Goal: Task Accomplishment & Management: Use online tool/utility

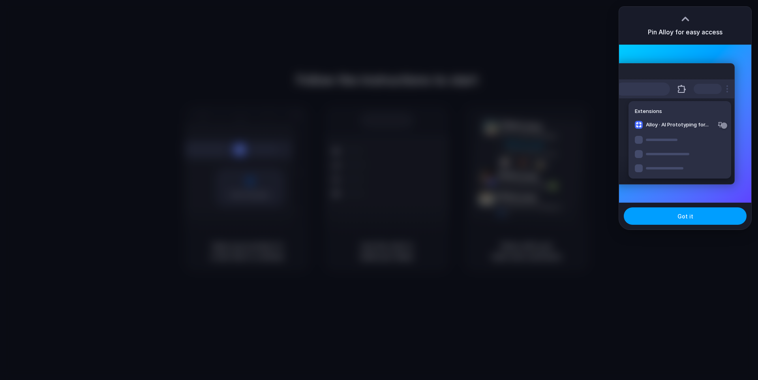
click at [680, 210] on button "Got it" at bounding box center [685, 215] width 123 height 17
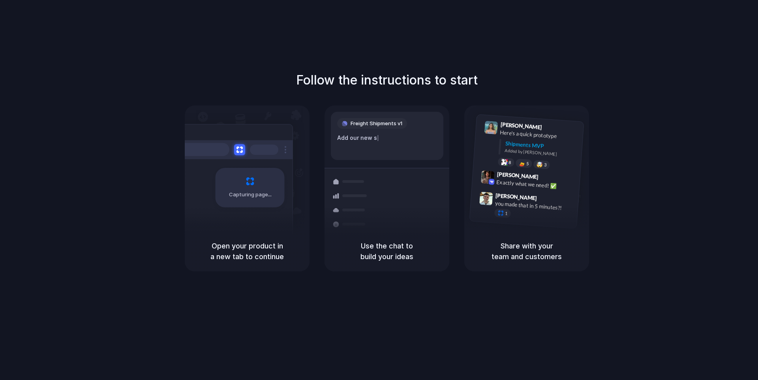
click at [263, 162] on div "Capturing page" at bounding box center [233, 184] width 119 height 121
click at [439, 186] on div "Container from Shanghai" at bounding box center [440, 189] width 85 height 15
click at [565, 163] on div "8 5 🤯 3" at bounding box center [537, 164] width 79 height 14
click at [517, 78] on div "Follow the instructions to start Capturing page Open your product in a new tab …" at bounding box center [387, 171] width 758 height 201
drag, startPoint x: 406, startPoint y: 132, endPoint x: 404, endPoint y: 136, distance: 4.9
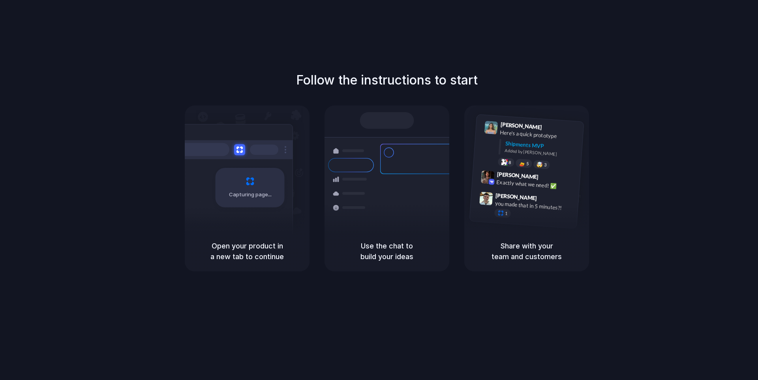
click at [406, 132] on div "Shipments Container from Shanghai 40ft • ETA Dec 28 • In transit Express delive…" at bounding box center [387, 180] width 134 height 137
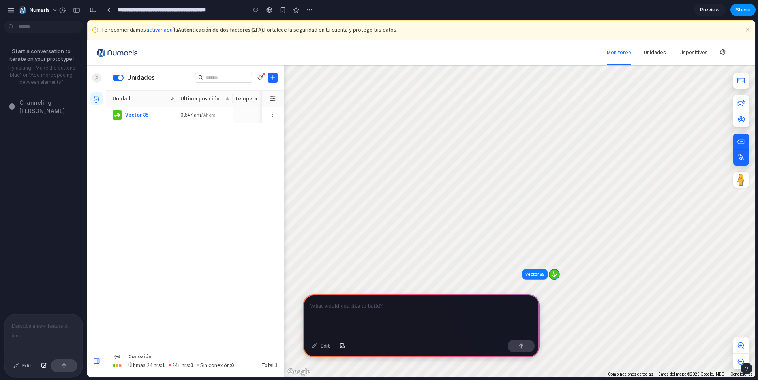
click at [275, 96] on icon at bounding box center [273, 99] width 6 height 6
click at [275, 115] on icon "more" at bounding box center [273, 115] width 6 height 6
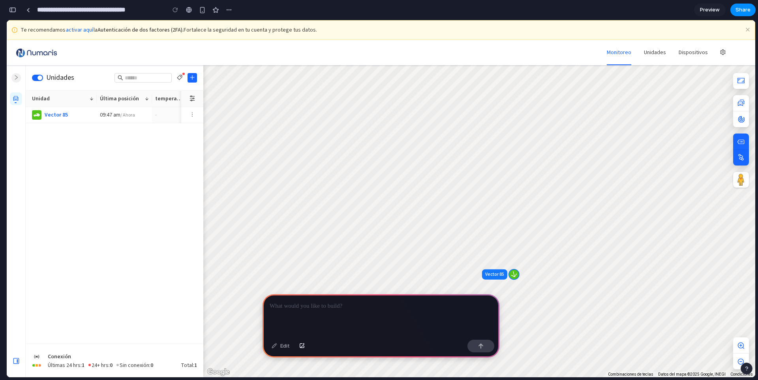
click at [311, 298] on div at bounding box center [381, 315] width 237 height 42
click at [311, 309] on p at bounding box center [381, 305] width 223 height 9
click at [321, 310] on p at bounding box center [381, 305] width 223 height 9
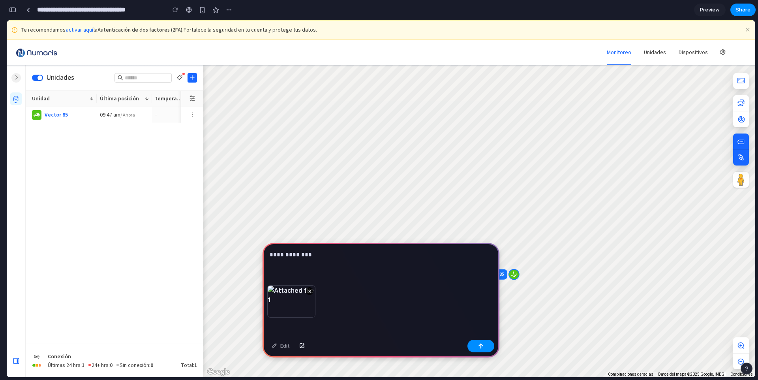
click at [285, 254] on p "**********" at bounding box center [381, 254] width 223 height 9
click at [282, 254] on p "**********" at bounding box center [381, 254] width 223 height 9
drag, startPoint x: 281, startPoint y: 254, endPoint x: 387, endPoint y: 254, distance: 106.2
click at [387, 254] on p "**********" at bounding box center [381, 254] width 223 height 9
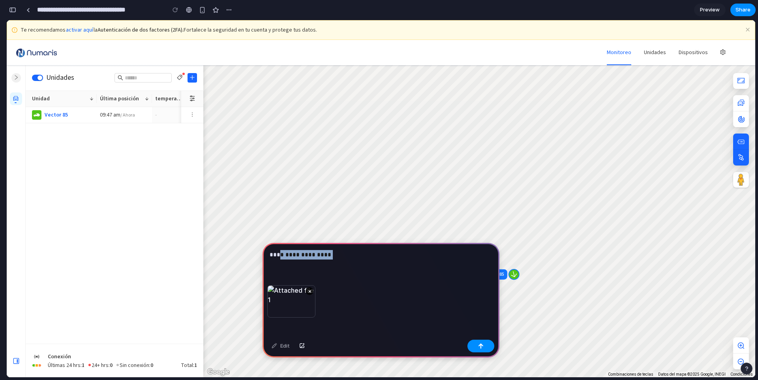
drag, startPoint x: 338, startPoint y: 276, endPoint x: 226, endPoint y: 255, distance: 114.0
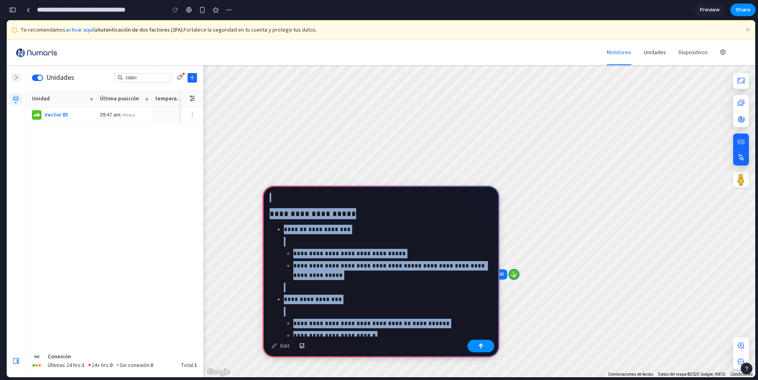
drag, startPoint x: 438, startPoint y: 265, endPoint x: 237, endPoint y: 92, distance: 265.4
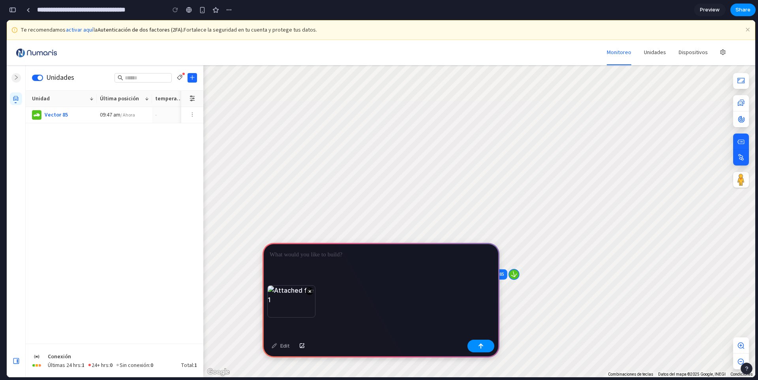
click at [304, 262] on div at bounding box center [381, 264] width 237 height 42
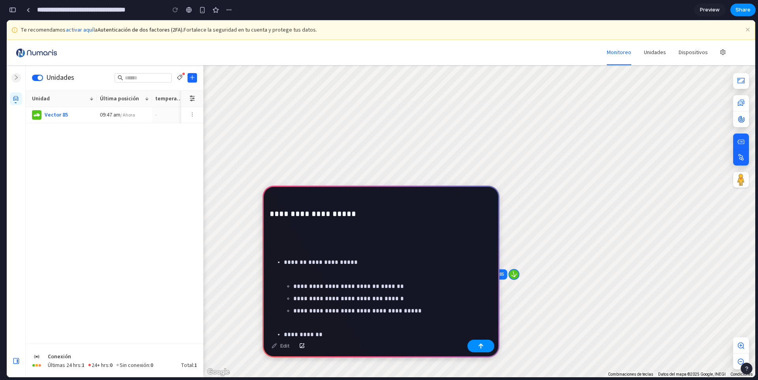
click at [301, 248] on p at bounding box center [381, 246] width 223 height 9
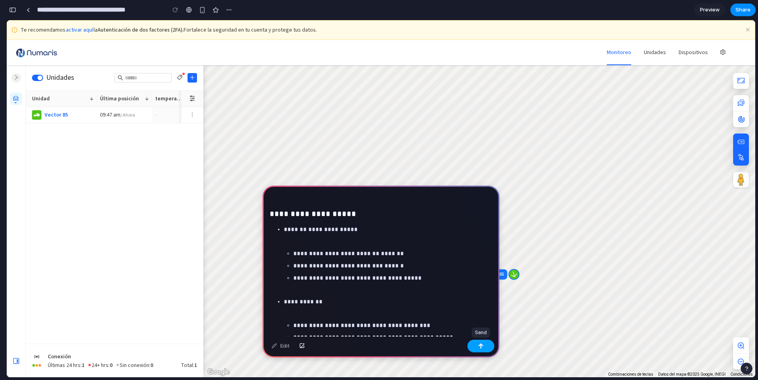
click at [482, 341] on button "button" at bounding box center [481, 346] width 27 height 13
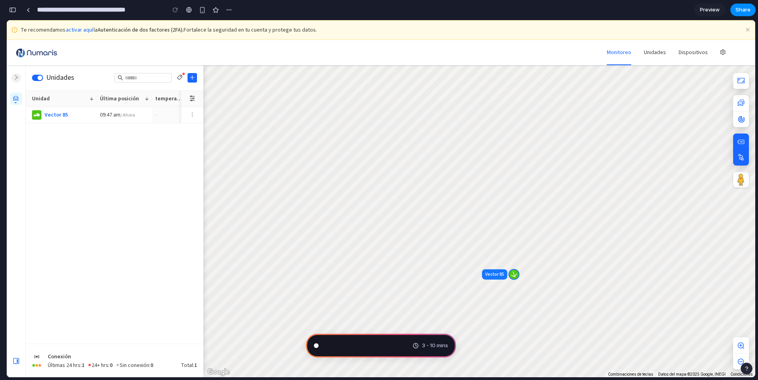
scroll to position [706, 0]
type input "**********"
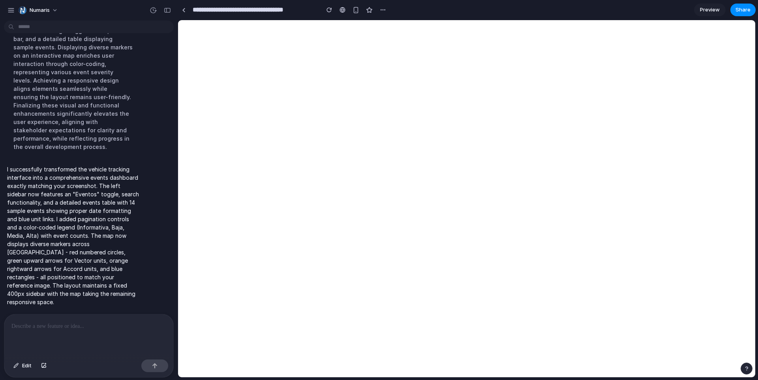
scroll to position [0, 0]
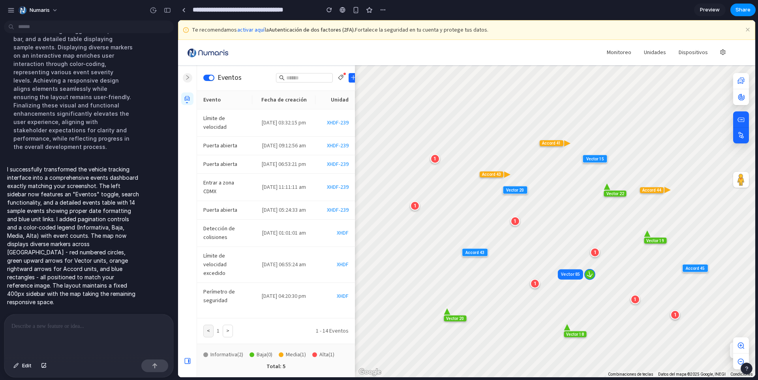
click at [225, 330] on button ">" at bounding box center [228, 331] width 10 height 13
click at [308, 139] on td "[DATE] 09:12:56 am" at bounding box center [283, 146] width 63 height 19
click at [309, 114] on td "[DATE] 03:32:15 pm" at bounding box center [283, 122] width 63 height 27
click at [186, 100] on icon at bounding box center [187, 99] width 6 height 6
click at [344, 75] on button "button" at bounding box center [340, 77] width 9 height 9
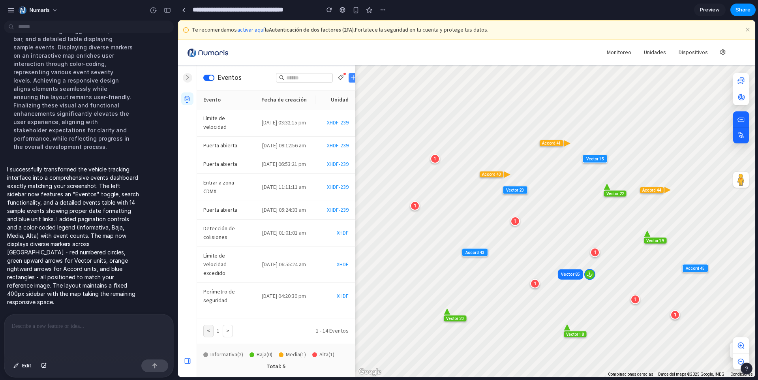
click at [353, 75] on icon "button" at bounding box center [354, 78] width 6 height 6
click at [596, 251] on div "1" at bounding box center [594, 252] width 9 height 9
drag, startPoint x: 356, startPoint y: 90, endPoint x: 480, endPoint y: 98, distance: 124.7
click at [484, 98] on div "Eventos Filtrar por etiqueta: Limpiar Etiqueta 4 Evento Fecha de creación Unida…" at bounding box center [476, 221] width 558 height 312
drag, startPoint x: 355, startPoint y: 90, endPoint x: 468, endPoint y: 90, distance: 112.9
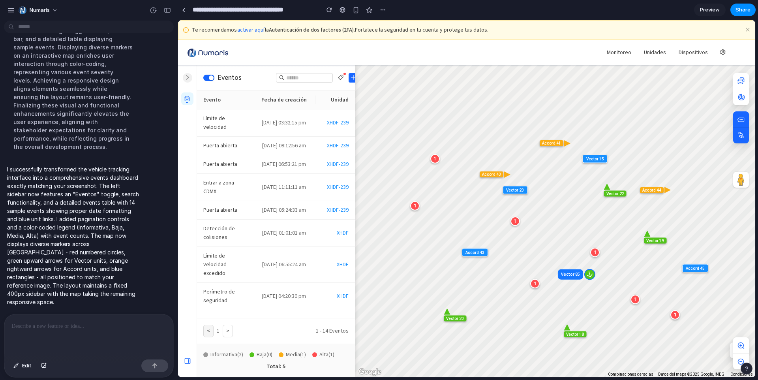
click at [468, 90] on div "Eventos Filtrar por etiqueta: Limpiar Etiqueta 4 Evento Fecha de creación Unida…" at bounding box center [476, 221] width 558 height 312
click at [51, 336] on div at bounding box center [88, 335] width 169 height 42
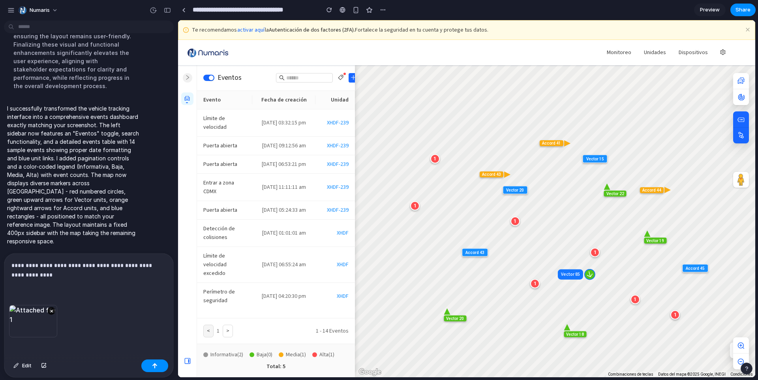
scroll to position [760, 0]
click at [138, 320] on div "×" at bounding box center [88, 330] width 169 height 51
click at [133, 272] on p "**********" at bounding box center [88, 270] width 155 height 19
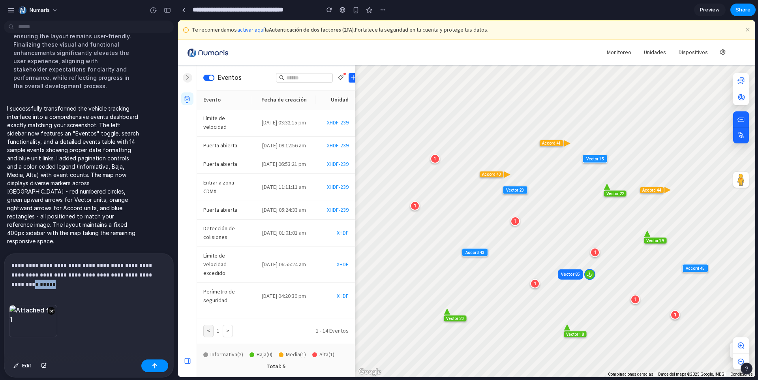
click at [133, 272] on p "**********" at bounding box center [88, 270] width 155 height 19
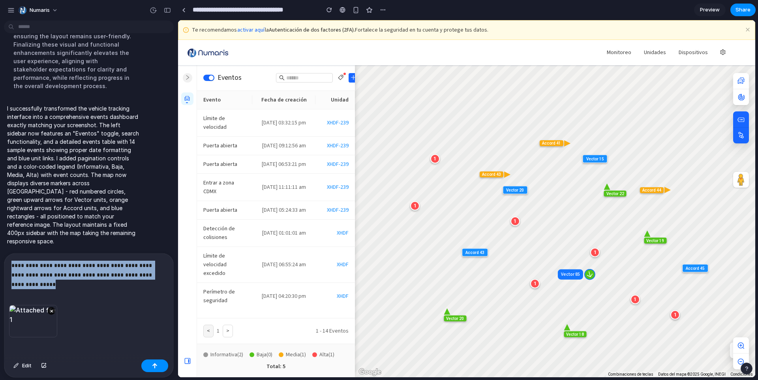
click at [133, 272] on p "**********" at bounding box center [88, 270] width 155 height 19
copy p "**********"
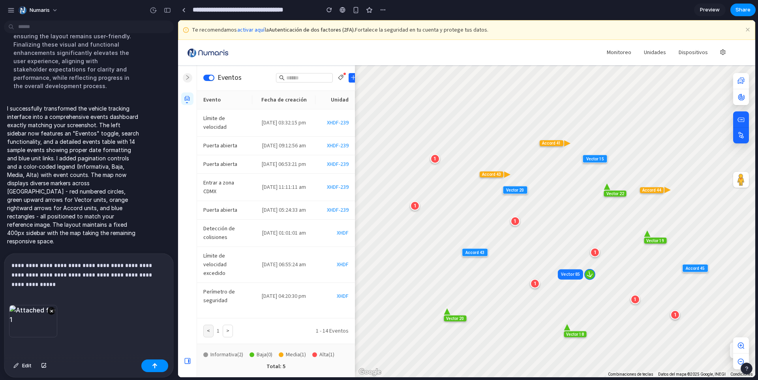
click at [86, 327] on div "×" at bounding box center [88, 330] width 169 height 51
click at [92, 274] on p "**********" at bounding box center [88, 270] width 155 height 19
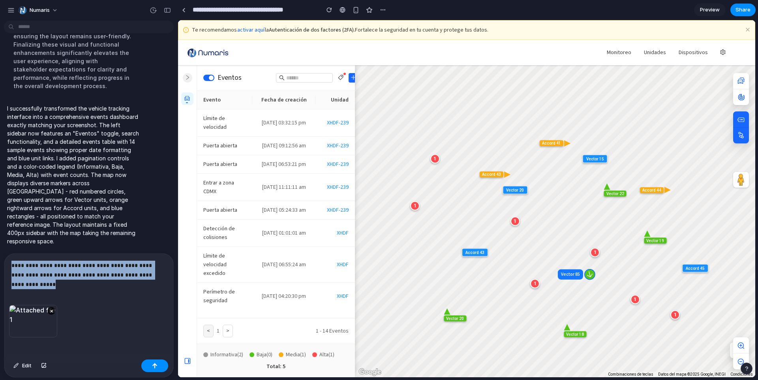
click at [92, 274] on p "**********" at bounding box center [88, 270] width 155 height 19
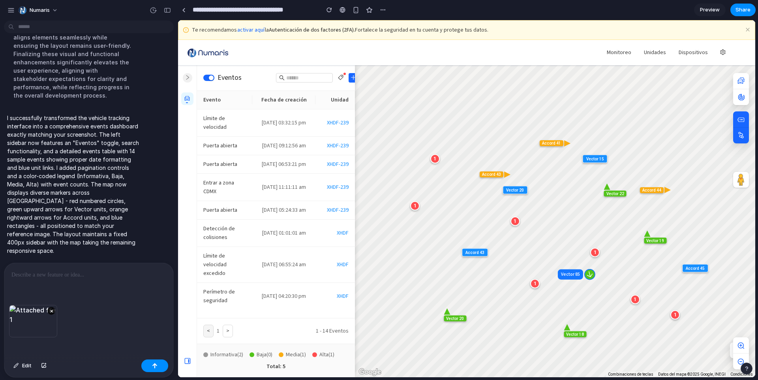
scroll to position [750, 0]
click at [113, 281] on div at bounding box center [88, 284] width 169 height 42
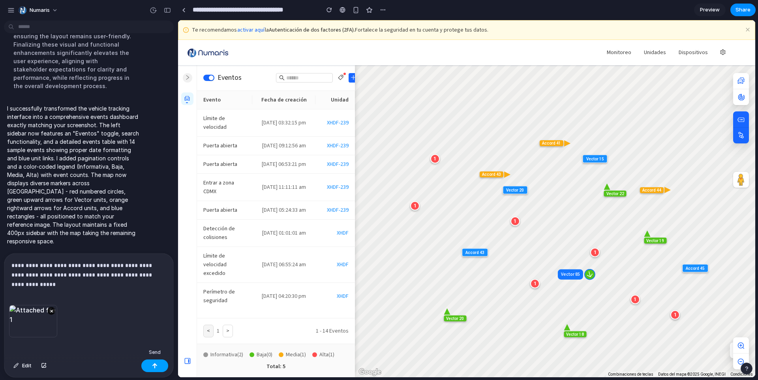
click at [155, 367] on div "button" at bounding box center [155, 366] width 6 height 6
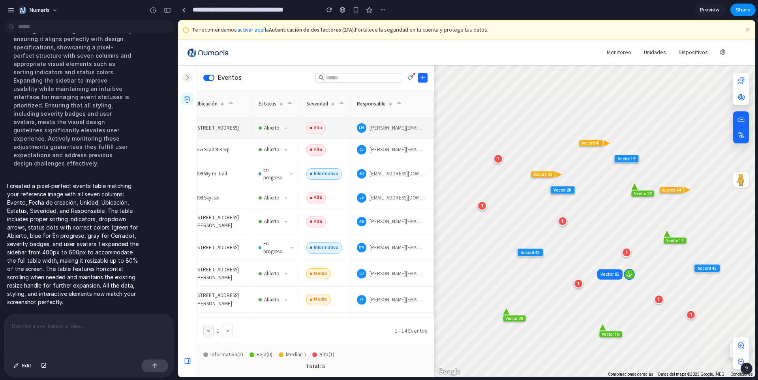
scroll to position [0, 171]
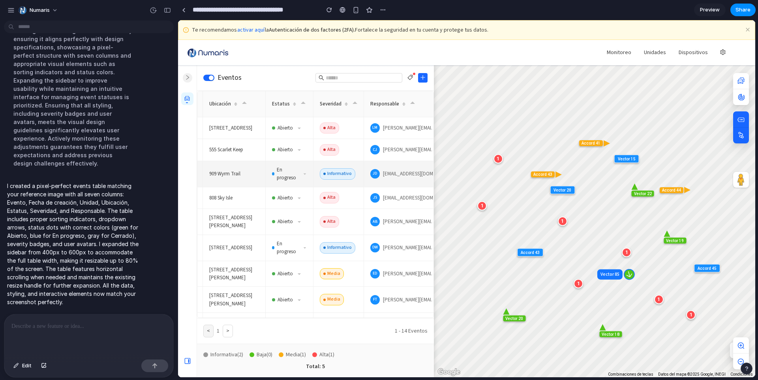
click at [305, 176] on icon at bounding box center [305, 173] width 4 height 5
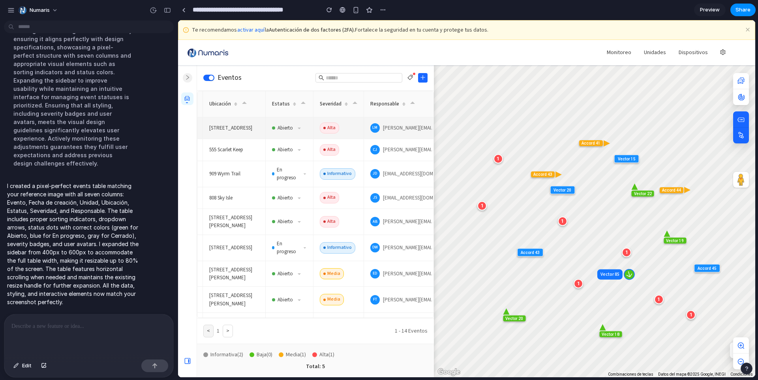
click at [299, 129] on icon at bounding box center [299, 129] width 3 height 2
click at [274, 129] on div "Abierto" at bounding box center [289, 128] width 35 height 8
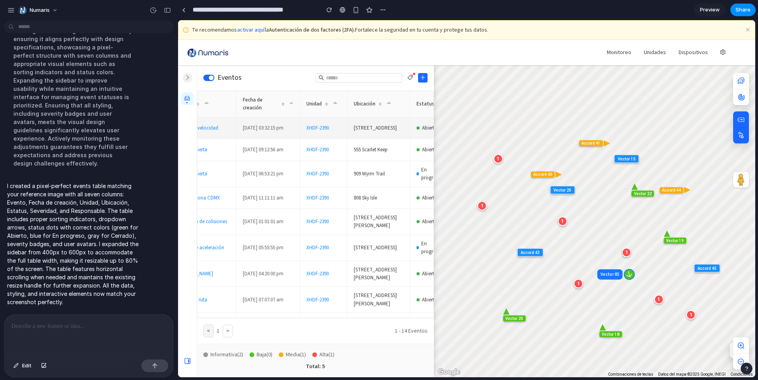
scroll to position [0, 198]
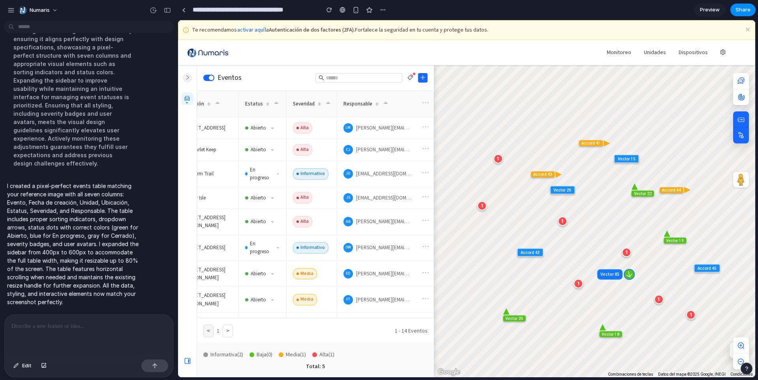
click at [500, 160] on div "1" at bounding box center [498, 158] width 9 height 9
click at [102, 344] on div at bounding box center [88, 335] width 169 height 42
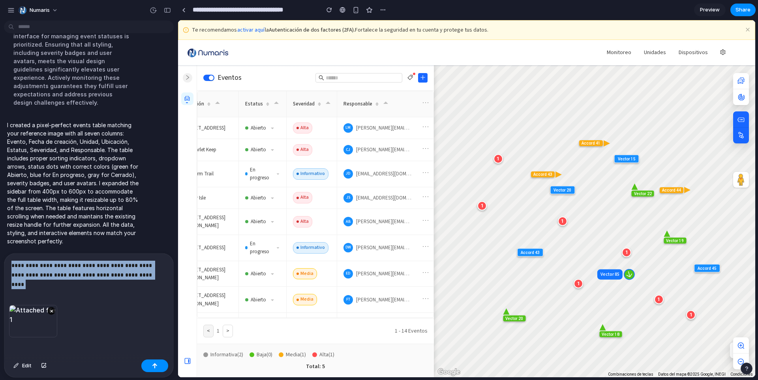
drag, startPoint x: 129, startPoint y: 274, endPoint x: 21, endPoint y: 256, distance: 109.3
click at [21, 256] on div "**********" at bounding box center [88, 279] width 169 height 51
click at [113, 289] on div "**********" at bounding box center [88, 279] width 169 height 51
drag, startPoint x: 131, startPoint y: 276, endPoint x: -20, endPoint y: 229, distance: 158.4
click at [0, 229] on html "Numaris Left panel (sidebar) Top row inside sidebar: Toggle switch (on) + title…" at bounding box center [379, 190] width 758 height 380
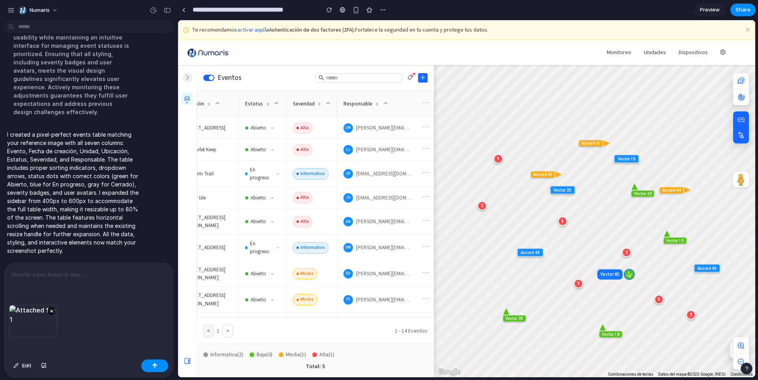
click at [15, 272] on p at bounding box center [88, 274] width 155 height 9
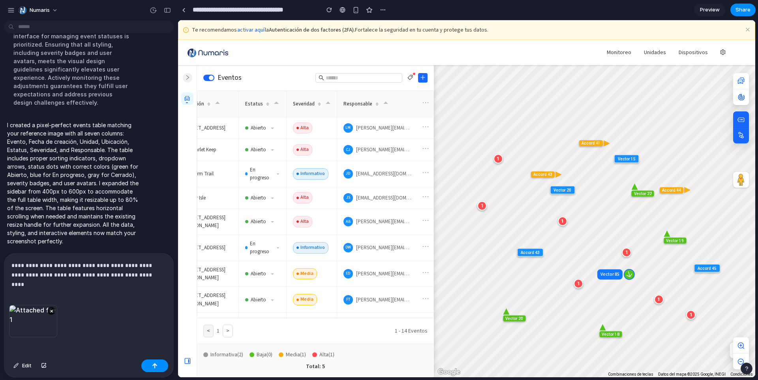
click at [132, 284] on div "**********" at bounding box center [88, 279] width 169 height 51
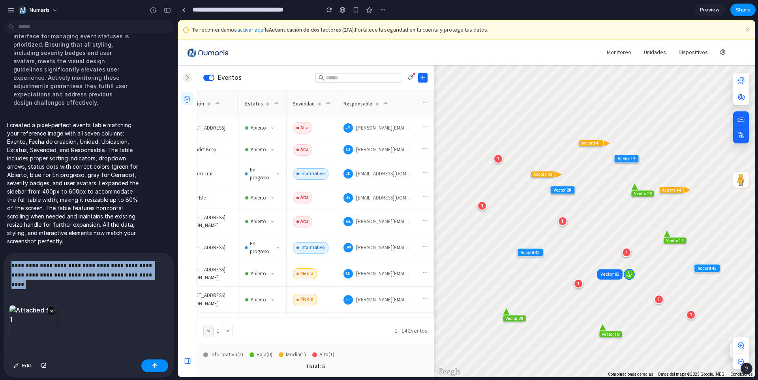
drag, startPoint x: 132, startPoint y: 276, endPoint x: -25, endPoint y: 246, distance: 160.5
click at [0, 246] on html "Numaris Left panel (sidebar) Top row inside sidebar: Toggle switch (on) + title…" at bounding box center [379, 190] width 758 height 380
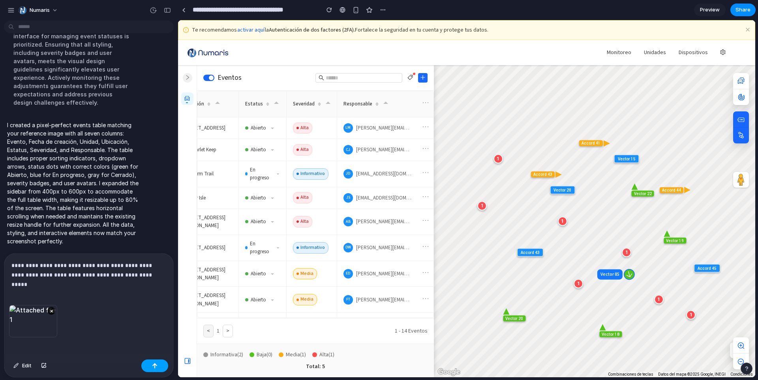
click at [152, 365] on div "button" at bounding box center [155, 366] width 6 height 6
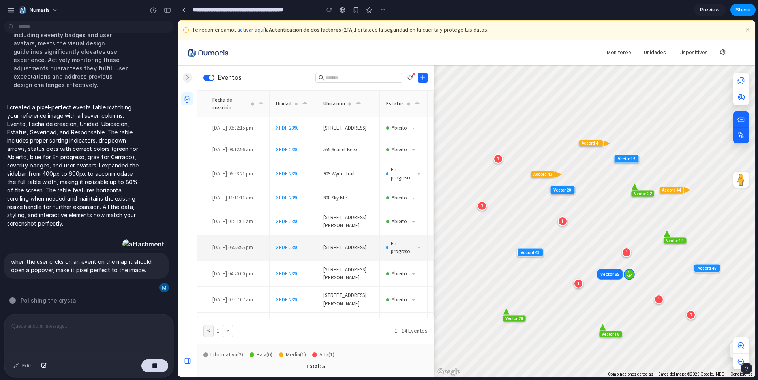
scroll to position [0, 0]
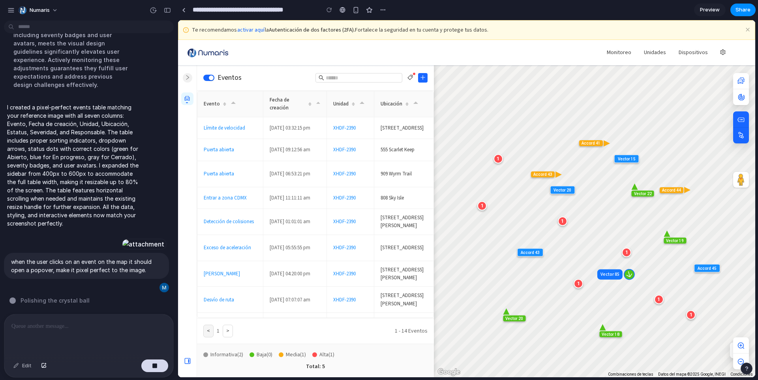
click at [233, 101] on icon at bounding box center [233, 103] width 5 height 5
click at [233, 105] on icon at bounding box center [233, 103] width 5 height 5
click at [223, 105] on icon at bounding box center [224, 105] width 3 height 2
click at [409, 80] on span "button" at bounding box center [411, 78] width 6 height 6
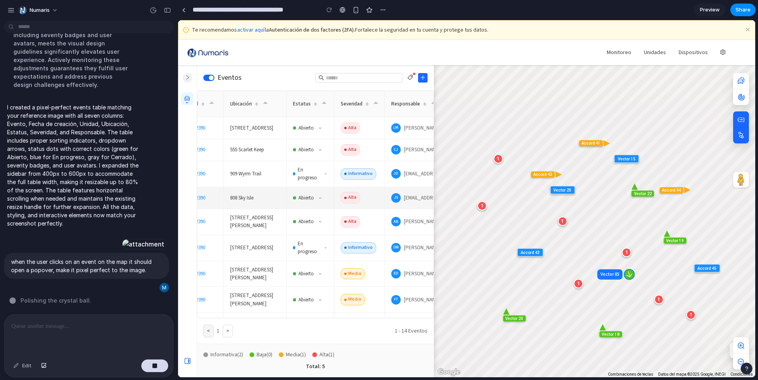
scroll to position [0, 198]
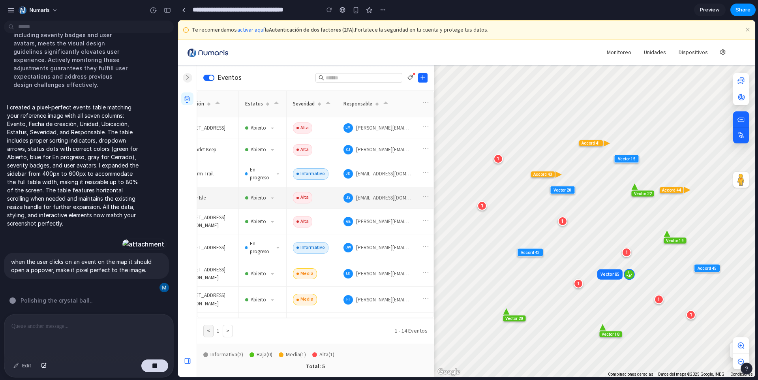
click at [429, 200] on button at bounding box center [425, 198] width 9 height 12
click at [190, 75] on icon "button" at bounding box center [188, 78] width 6 height 6
click at [190, 94] on li at bounding box center [187, 98] width 12 height 13
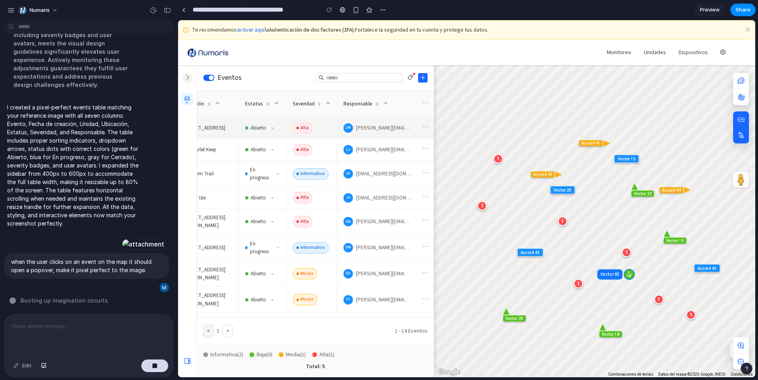
scroll to position [0, 0]
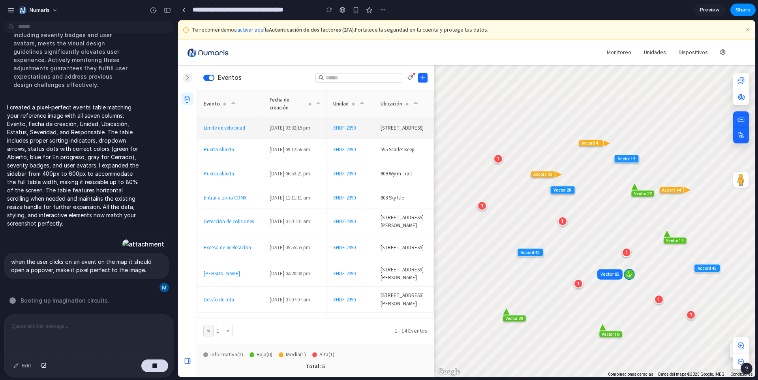
click at [349, 130] on link "XHDF-2390" at bounding box center [344, 127] width 23 height 7
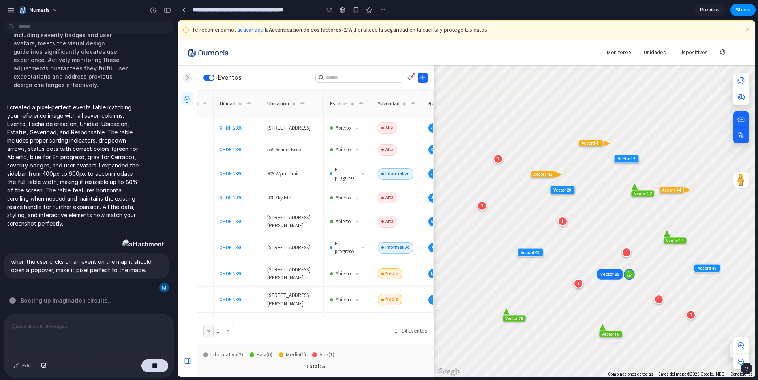
scroll to position [0, 198]
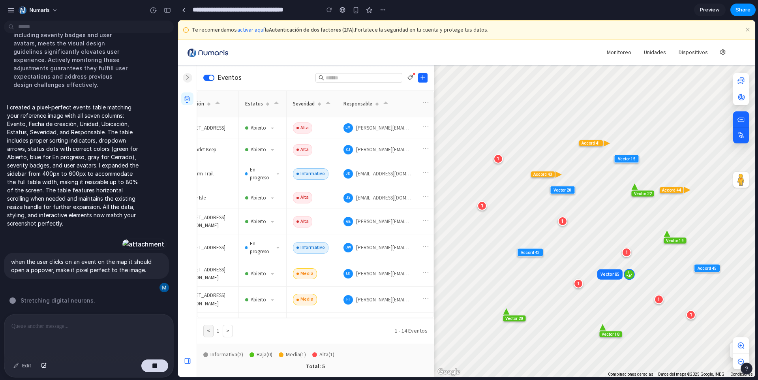
drag, startPoint x: 437, startPoint y: 97, endPoint x: 448, endPoint y: 94, distance: 10.9
click at [460, 95] on div "Eventos Filtrar por etiqueta: Limpiar Etiqueta 4 Evento Fecha de creación Unida…" at bounding box center [476, 221] width 558 height 312
drag, startPoint x: 434, startPoint y: 92, endPoint x: 522, endPoint y: 92, distance: 88.1
click at [522, 92] on div "Eventos Filtrar por etiqueta: Limpiar Etiqueta 4 Evento Fecha de creación Unida…" at bounding box center [476, 221] width 558 height 312
drag, startPoint x: 434, startPoint y: 85, endPoint x: 403, endPoint y: 90, distance: 31.6
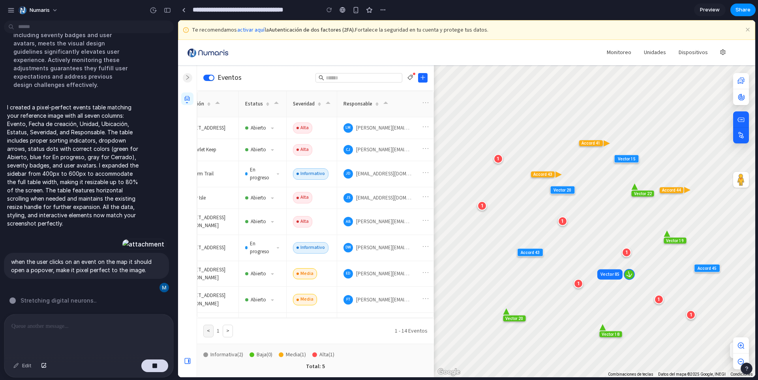
click at [403, 90] on div "Eventos Filtrar por etiqueta: Limpiar Etiqueta 4 Evento Fecha de creación Unida…" at bounding box center [315, 221] width 237 height 312
click at [563, 223] on div "1" at bounding box center [562, 220] width 9 height 9
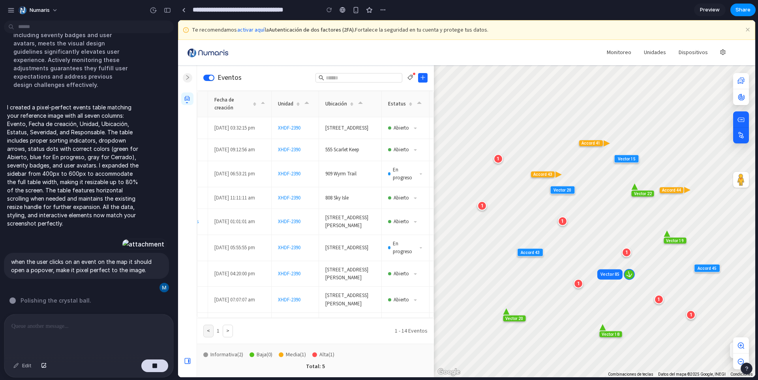
scroll to position [0, 54]
click at [150, 11] on div "button" at bounding box center [153, 10] width 7 height 7
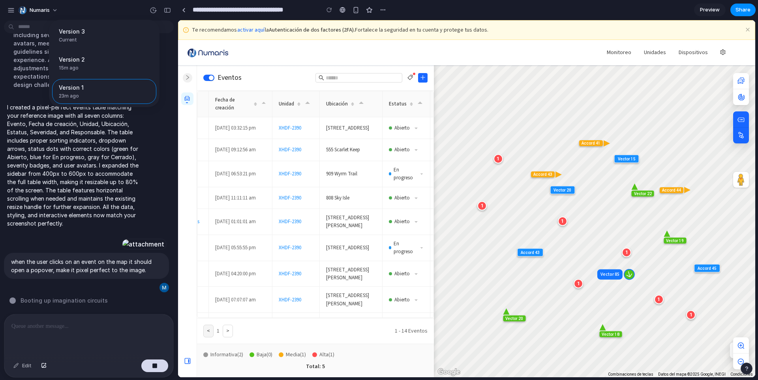
click at [86, 323] on div "Version 3 Current Version 2 15m ago Restore Version 1 23m ago Restore" at bounding box center [379, 190] width 758 height 380
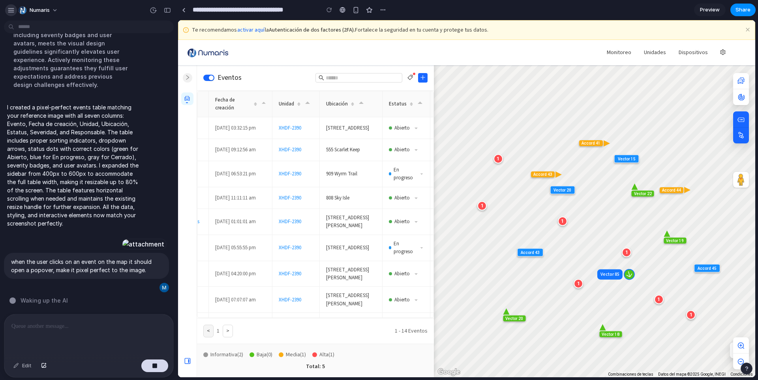
click at [12, 13] on div "button" at bounding box center [11, 10] width 7 height 7
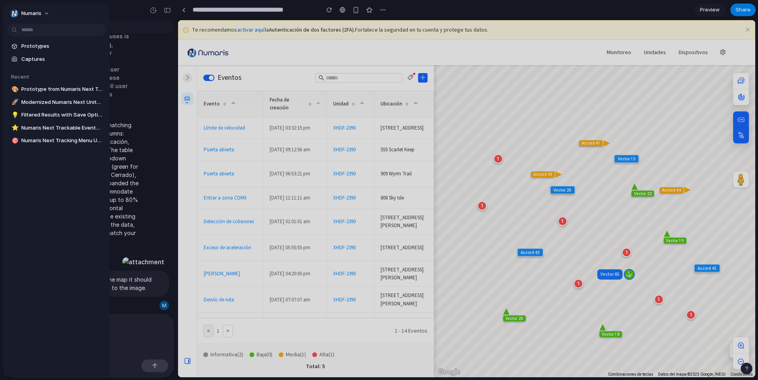
scroll to position [0, 0]
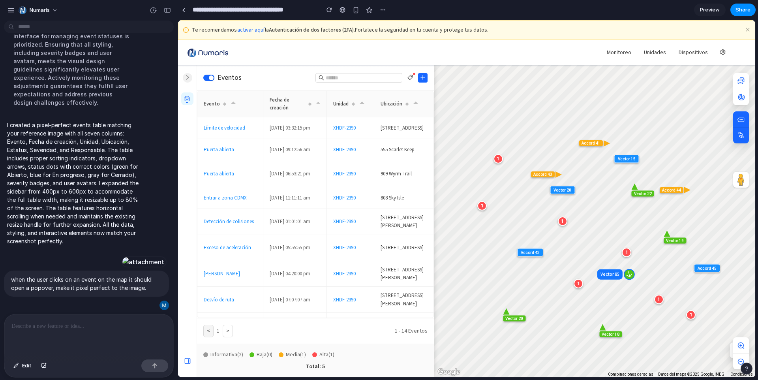
click at [564, 224] on div "1" at bounding box center [562, 220] width 9 height 9
click at [482, 210] on div "Vector 85 1 1 1 1 1 1 1 Vector 20 Vector 18 Vector 22 Vector 19 Accord 43 Accor…" at bounding box center [594, 221] width 321 height 312
click at [482, 202] on div "1" at bounding box center [481, 205] width 9 height 9
click at [229, 129] on link "Límite de velocidad" at bounding box center [224, 127] width 41 height 7
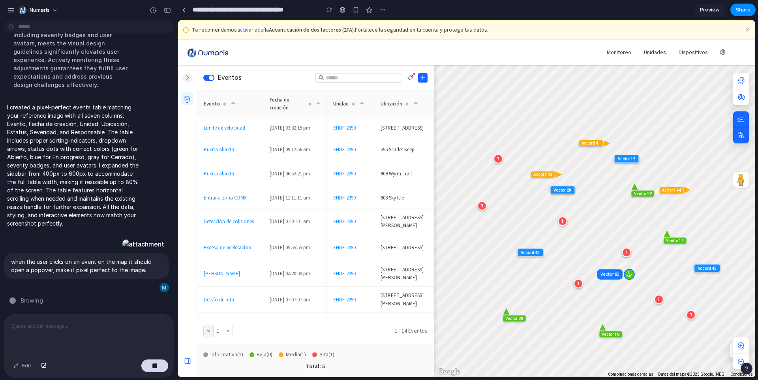
click at [655, 301] on div "1" at bounding box center [658, 299] width 9 height 9
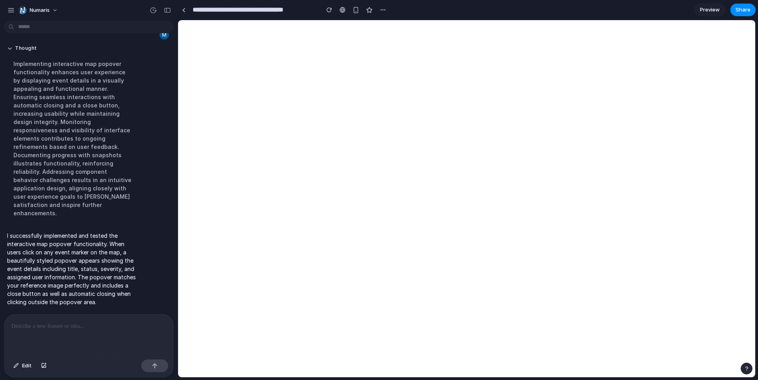
scroll to position [0, 0]
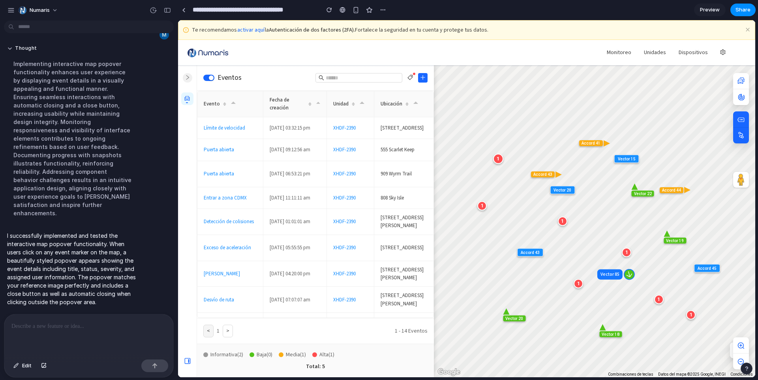
click at [500, 161] on div "1" at bounding box center [498, 159] width 10 height 10
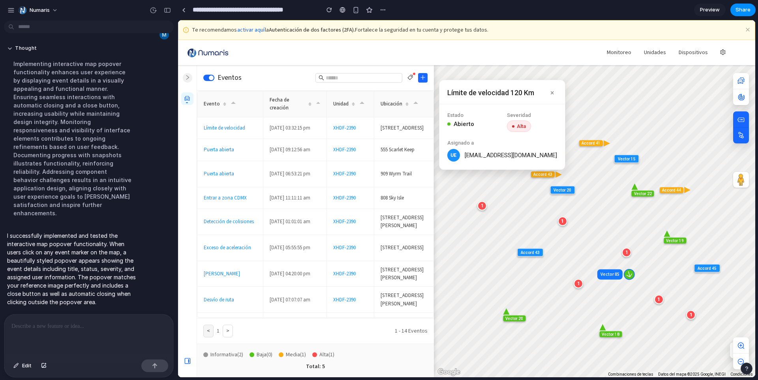
click at [486, 210] on div "Vector 85" at bounding box center [594, 221] width 321 height 312
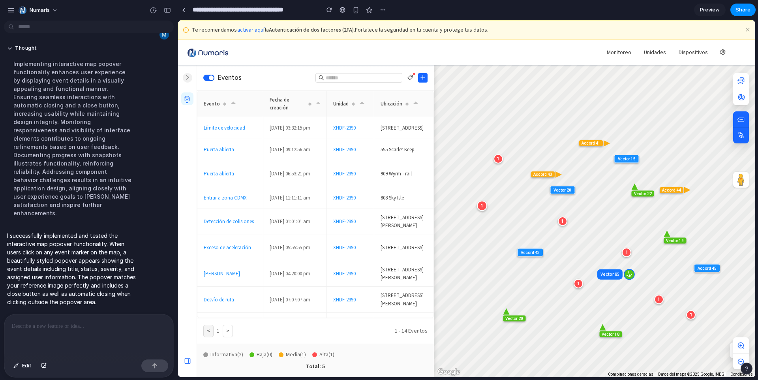
click at [483, 206] on div "1" at bounding box center [482, 205] width 10 height 10
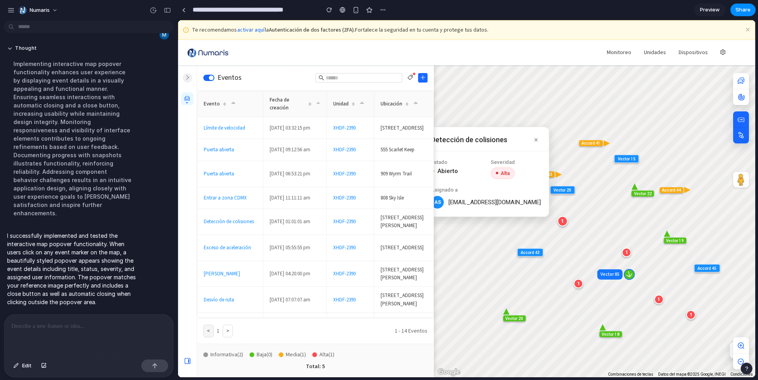
click at [564, 223] on div "1" at bounding box center [562, 221] width 10 height 10
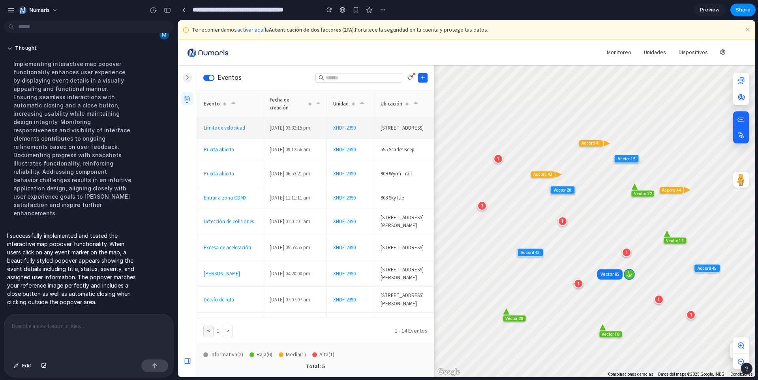
click at [242, 131] on link "Límite de velocidad" at bounding box center [224, 127] width 41 height 7
click at [629, 252] on div "1" at bounding box center [627, 252] width 10 height 10
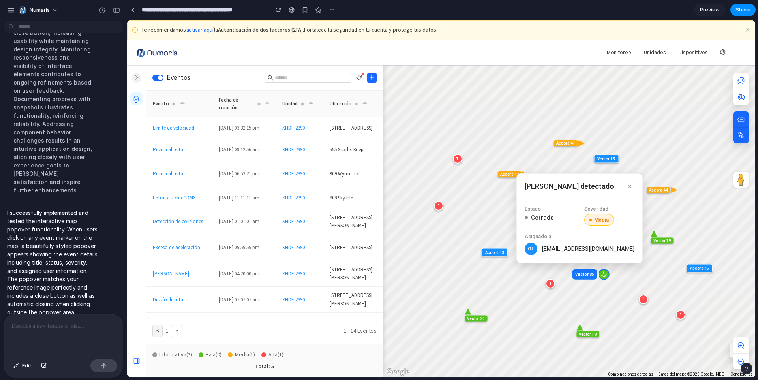
scroll to position [1435, 0]
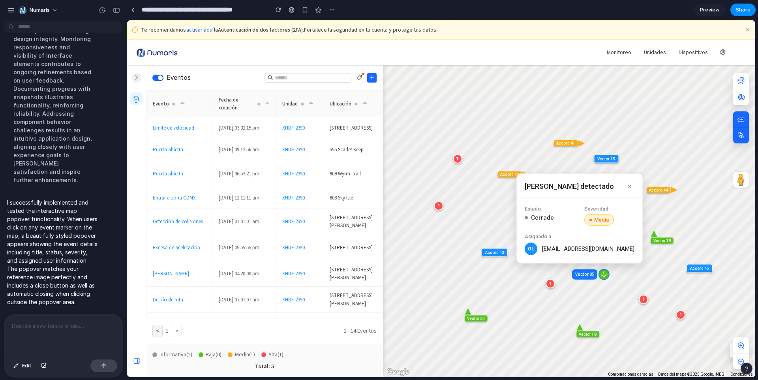
drag, startPoint x: 177, startPoint y: 24, endPoint x: 127, endPoint y: 24, distance: 49.8
click at [46, 277] on p "I successfully implemented and tested the interactive map popover functionality…" at bounding box center [52, 252] width 91 height 108
click at [585, 270] on div "Vector 85" at bounding box center [584, 274] width 25 height 10
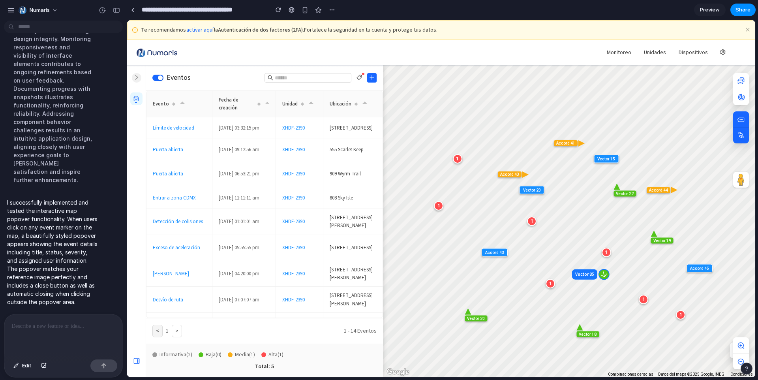
click at [593, 278] on div "Vector 85" at bounding box center [584, 274] width 25 height 10
click at [69, 324] on p at bounding box center [63, 325] width 104 height 9
click at [62, 334] on div at bounding box center [63, 335] width 118 height 42
click at [66, 324] on p at bounding box center [63, 325] width 104 height 9
click at [48, 338] on div at bounding box center [63, 335] width 118 height 42
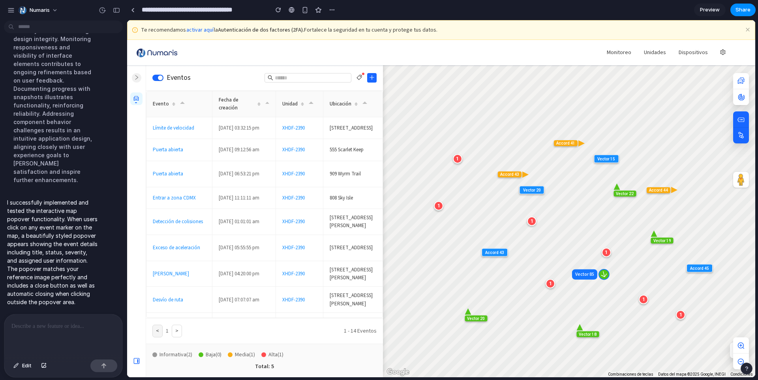
click at [45, 329] on p at bounding box center [63, 325] width 104 height 9
click at [45, 330] on p at bounding box center [63, 325] width 104 height 9
click at [26, 326] on p "**" at bounding box center [63, 325] width 104 height 9
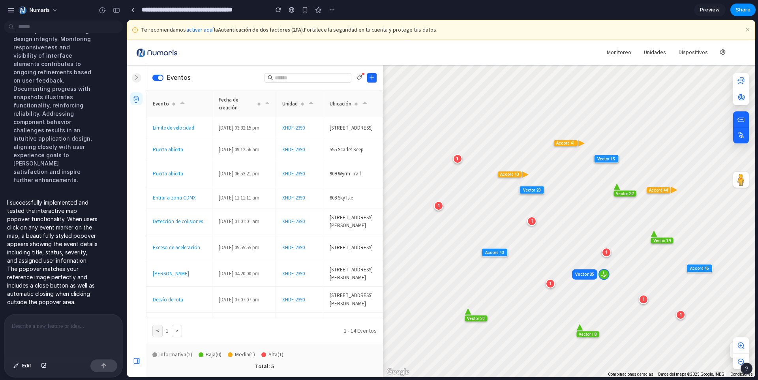
click at [26, 326] on p at bounding box center [63, 325] width 104 height 9
click at [92, 343] on div "**********" at bounding box center [63, 335] width 118 height 42
click at [577, 272] on div "Vector 85" at bounding box center [584, 274] width 25 height 10
click at [106, 328] on p "**********" at bounding box center [63, 325] width 104 height 9
click at [111, 323] on p "**********" at bounding box center [63, 325] width 104 height 9
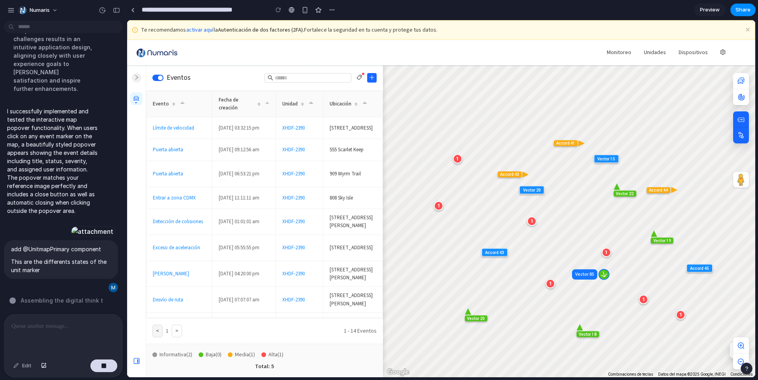
scroll to position [1772, 0]
click at [101, 368] on div "button" at bounding box center [104, 366] width 6 height 6
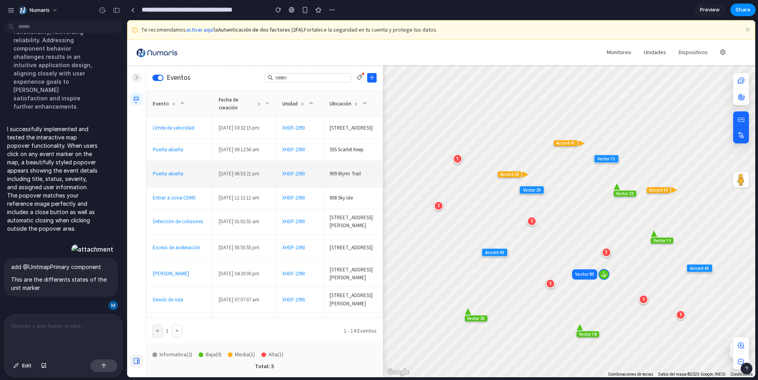
scroll to position [0, 0]
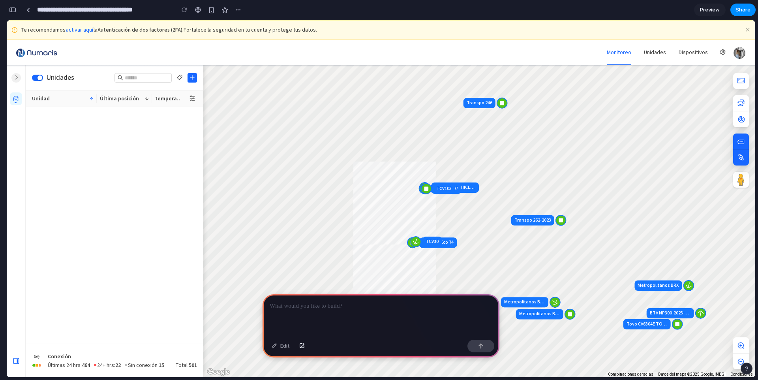
click at [716, 10] on span "Preview" at bounding box center [710, 10] width 20 height 8
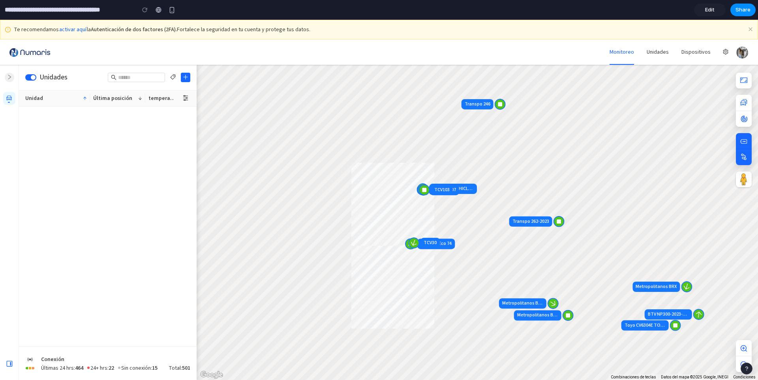
click at [716, 10] on link "Edit" at bounding box center [710, 10] width 32 height 13
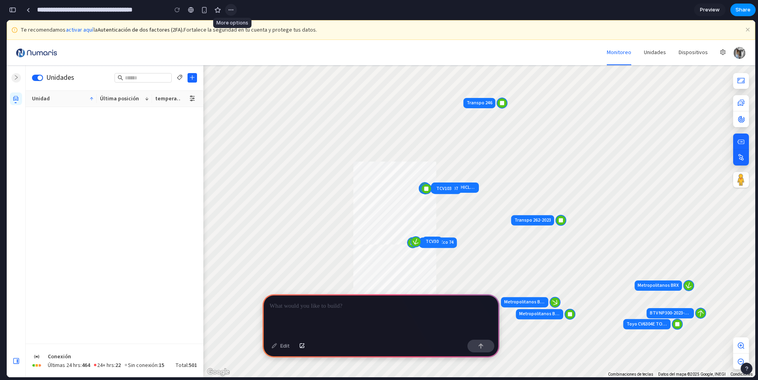
click at [234, 8] on div "button" at bounding box center [231, 10] width 6 height 6
click at [53, 109] on div "Duplicate Delete" at bounding box center [379, 190] width 758 height 380
click at [13, 99] on icon "car" at bounding box center [16, 99] width 6 height 6
click at [12, 80] on button "button" at bounding box center [15, 77] width 9 height 9
click at [31, 79] on div "Unidades" at bounding box center [115, 77] width 178 height 25
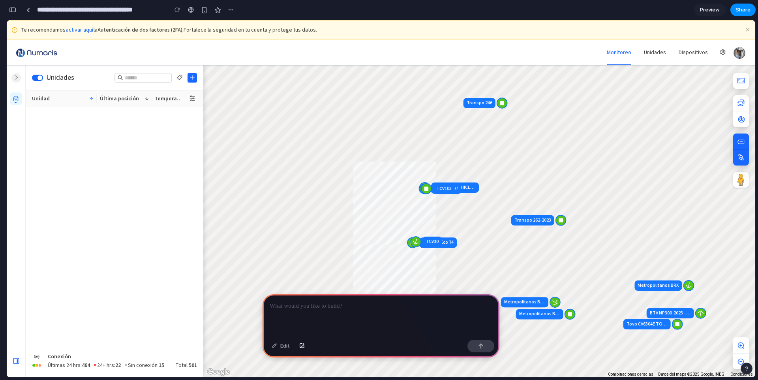
click at [743, 345] on icon "zoom-in" at bounding box center [741, 345] width 7 height 7
click at [743, 358] on icon "zoom-out" at bounding box center [741, 361] width 7 height 7
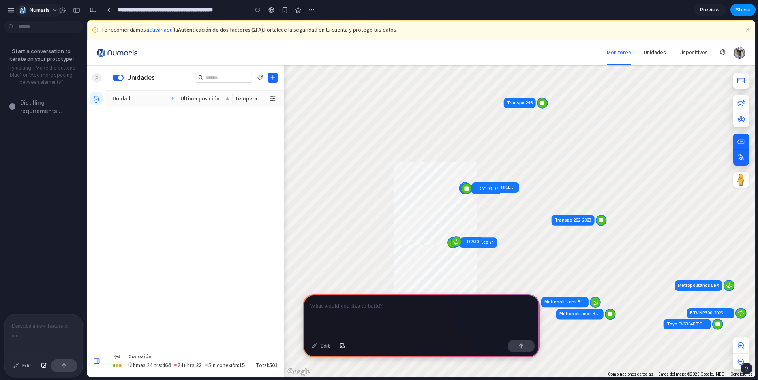
click at [54, 9] on button "Numaris" at bounding box center [38, 10] width 47 height 13
click at [134, 178] on div "Settings Invite members Change theme Sign out" at bounding box center [379, 190] width 758 height 380
click at [64, 11] on div "button" at bounding box center [62, 10] width 7 height 7
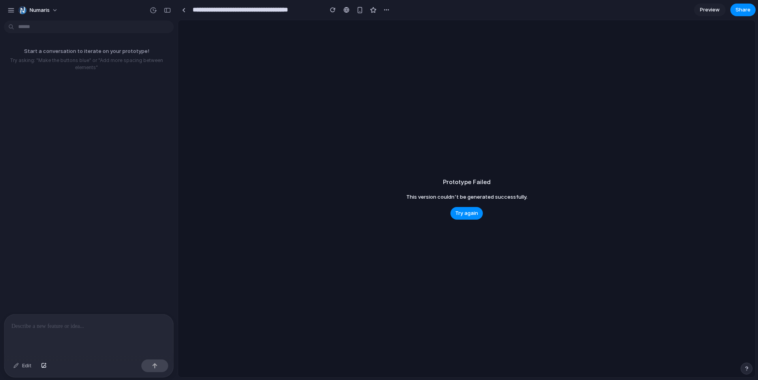
click at [474, 214] on div "No version history yet" at bounding box center [379, 190] width 758 height 380
